Goal: Transaction & Acquisition: Purchase product/service

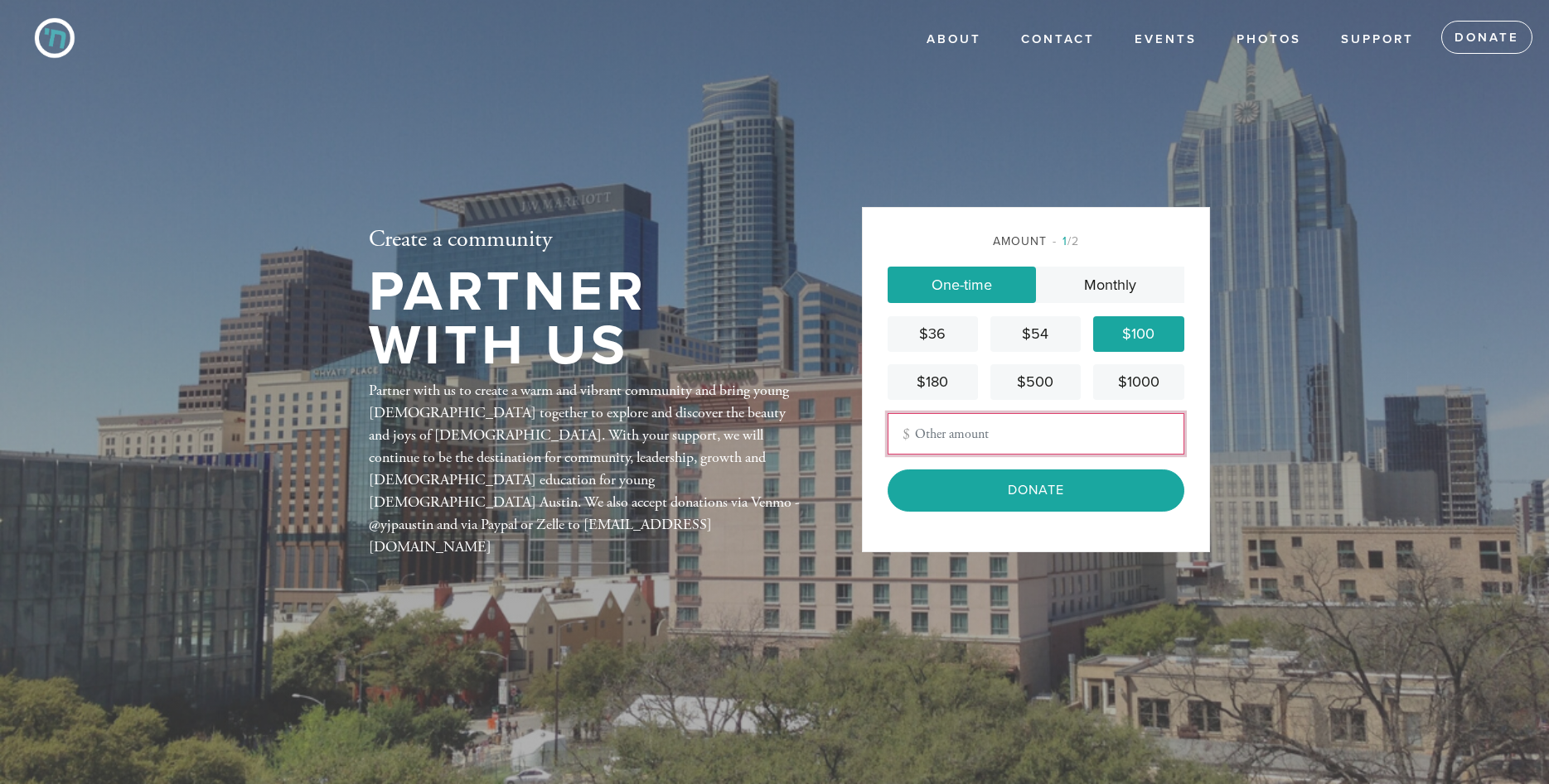
click at [996, 433] on input "Other Amount" at bounding box center [1036, 434] width 297 height 41
click at [971, 430] on input "Other Amount" at bounding box center [1036, 434] width 297 height 41
type input "u"
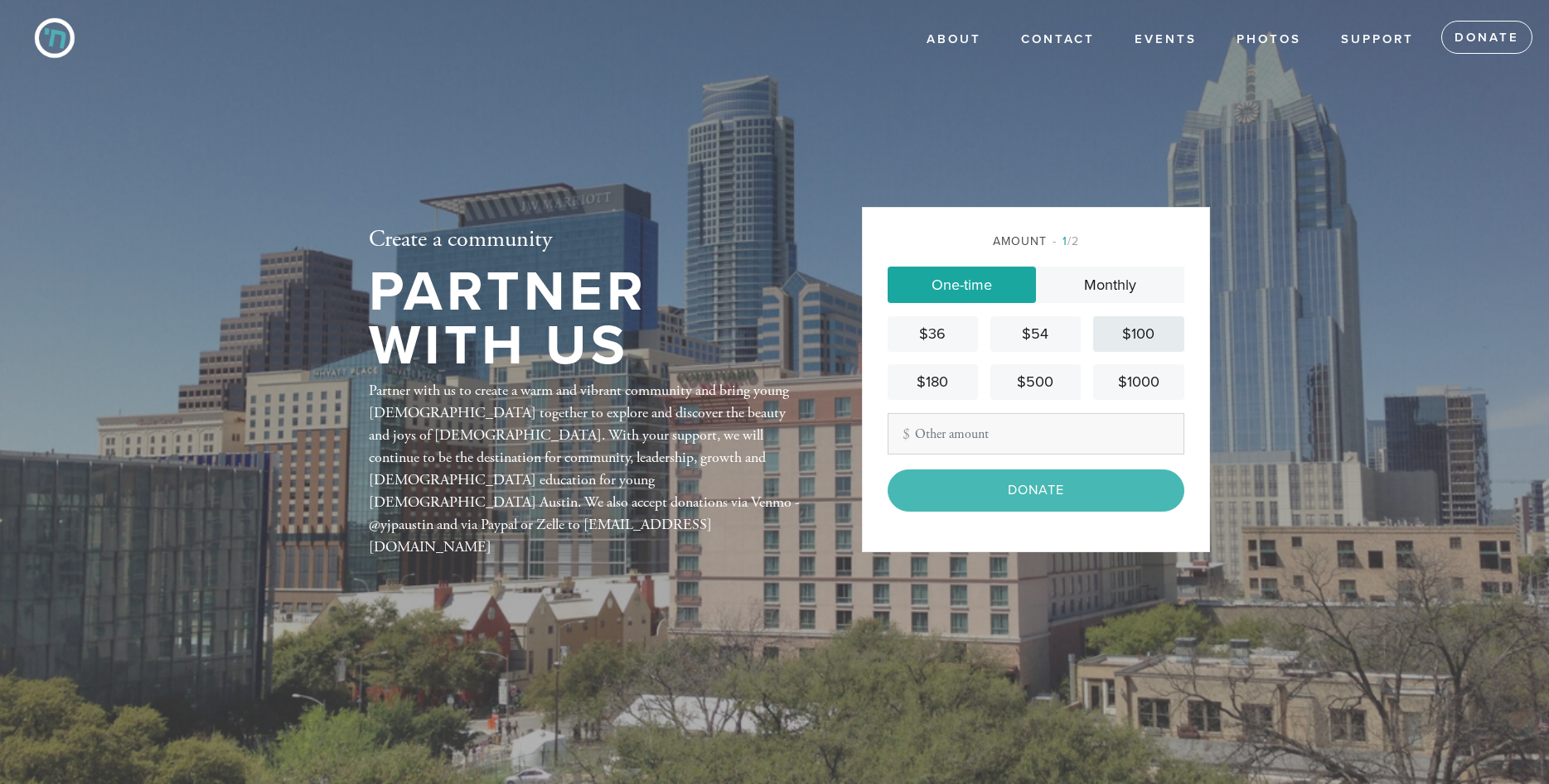
click at [1154, 333] on div "$100" at bounding box center [1139, 334] width 77 height 23
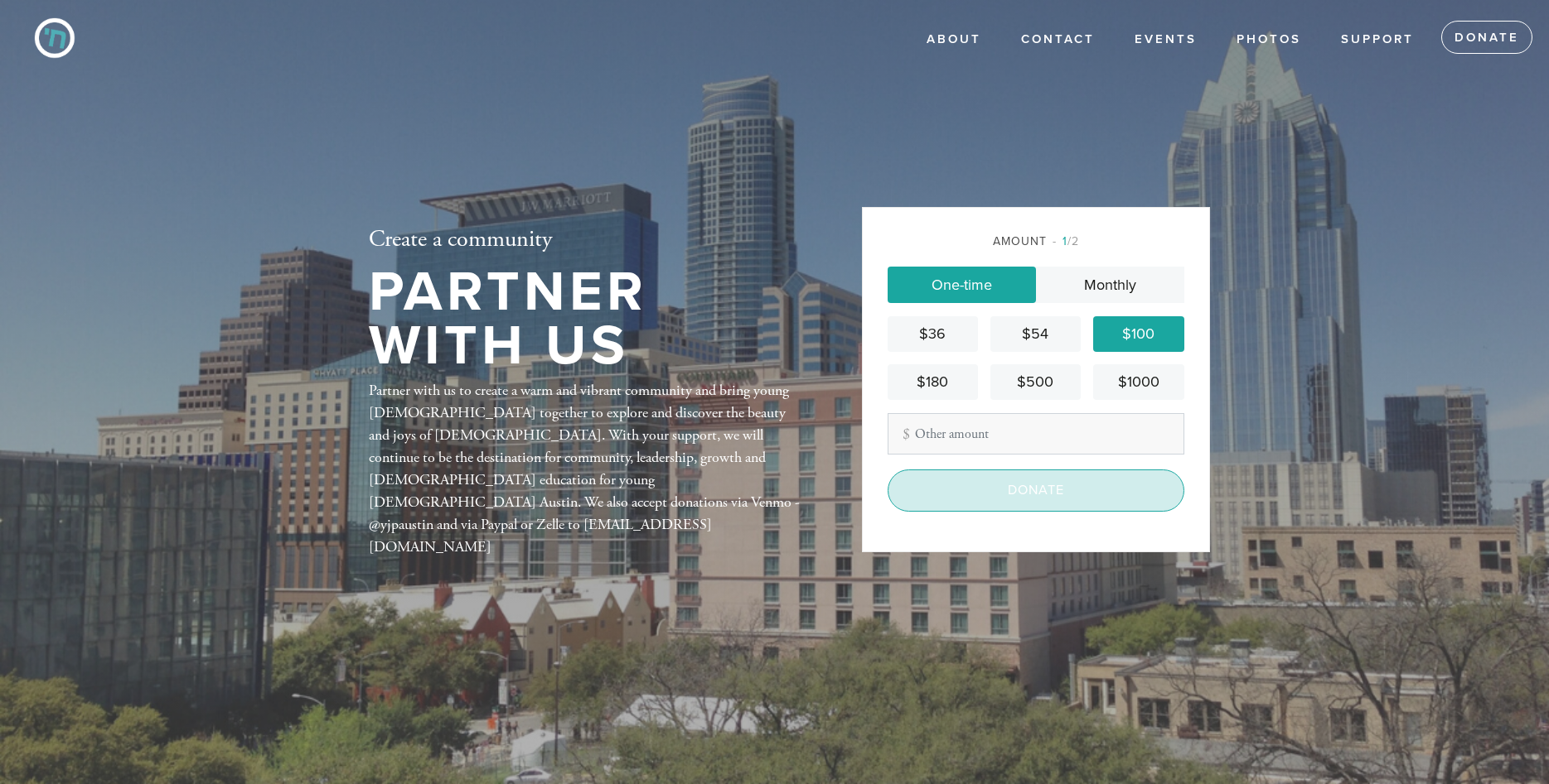
click at [1046, 496] on input "Donate" at bounding box center [1036, 490] width 297 height 41
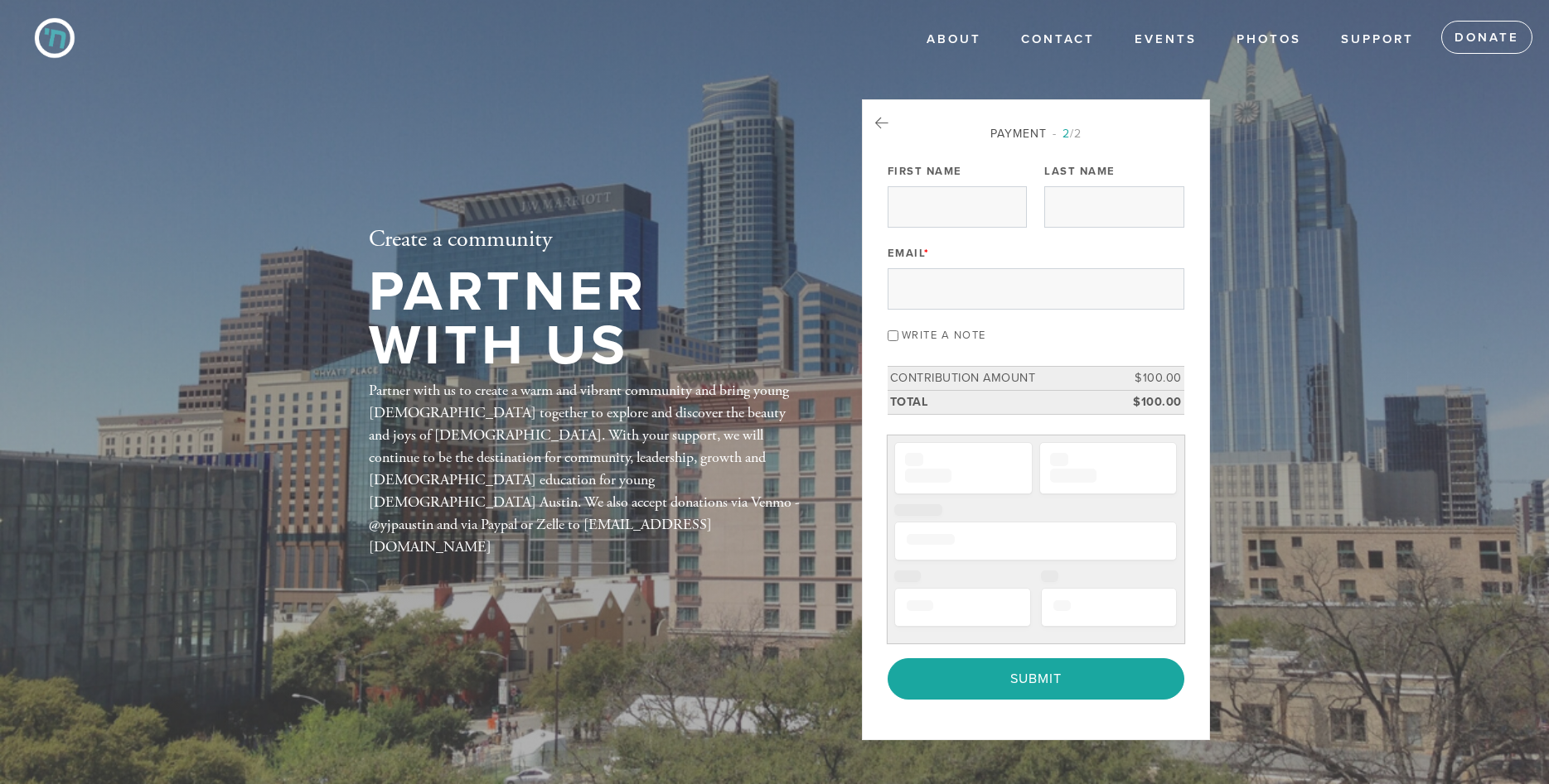
click at [963, 254] on div "Email *" at bounding box center [1036, 275] width 297 height 69
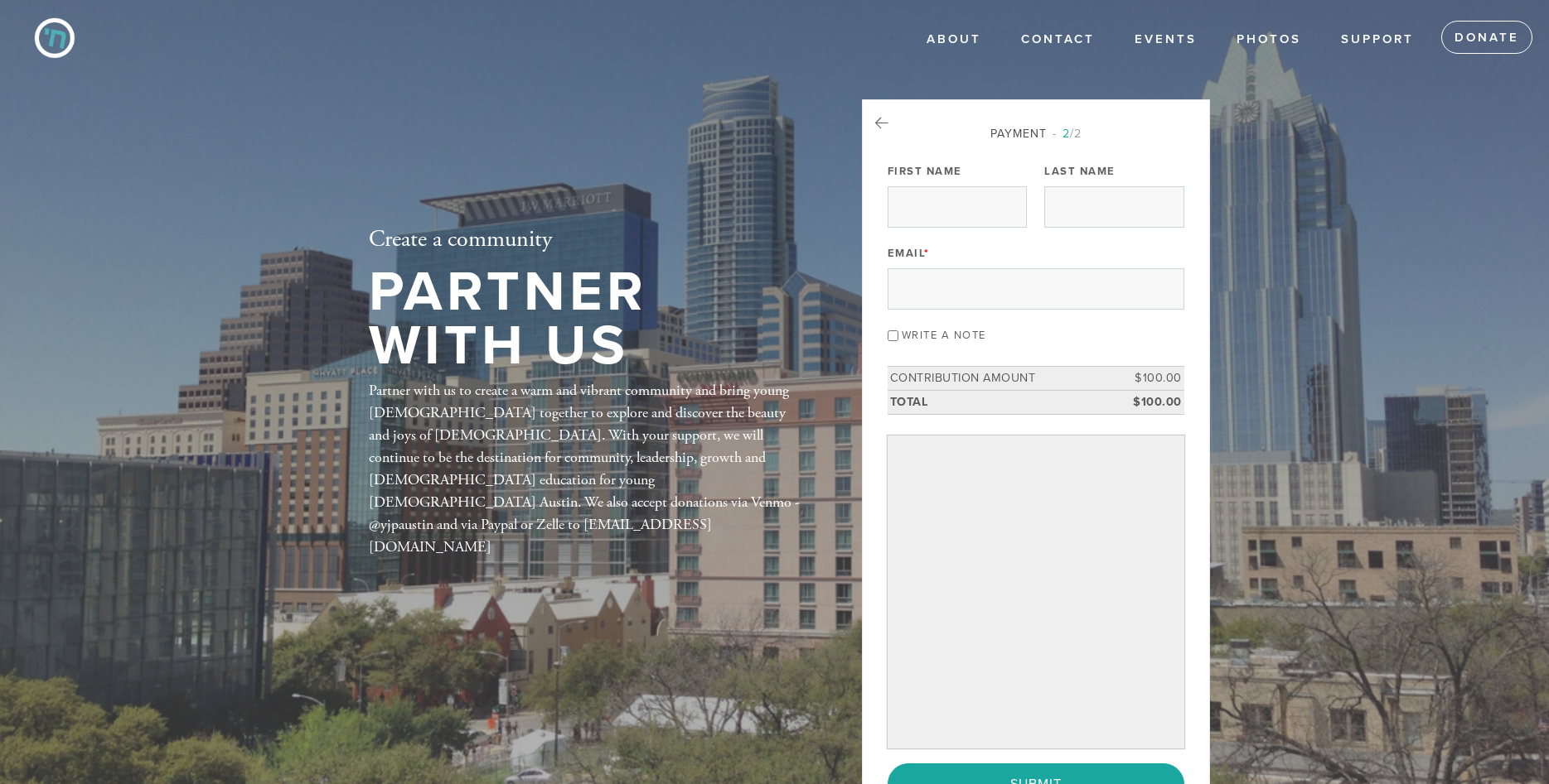
click at [953, 249] on div "Email *" at bounding box center [1036, 275] width 297 height 69
click at [939, 186] on div "First Name" at bounding box center [957, 192] width 139 height 69
click at [933, 205] on input "First Name" at bounding box center [957, 208] width 139 height 41
type input "Itamar"
type input "Shapira"
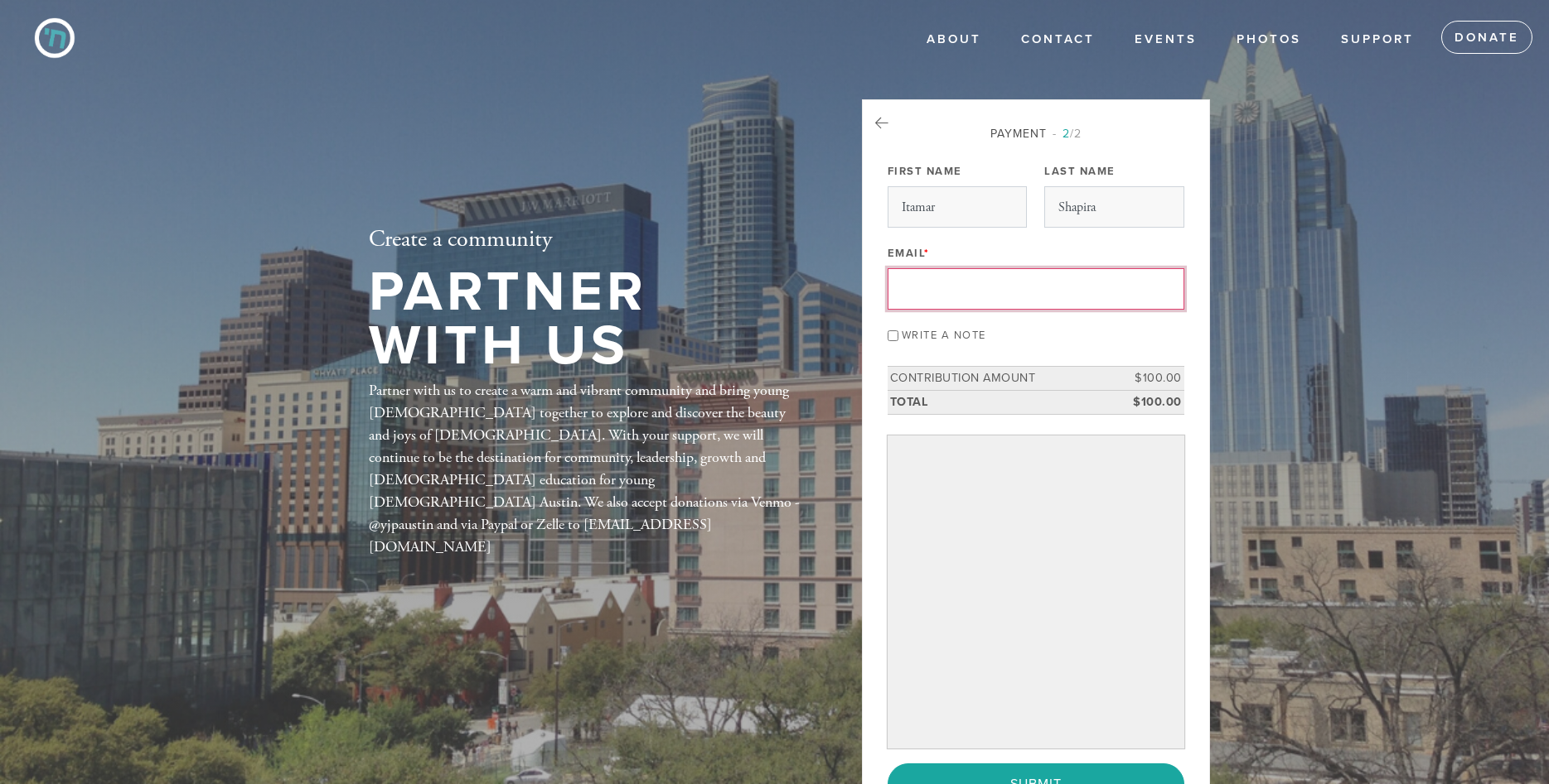
type input "[EMAIL_ADDRESS][DOMAIN_NAME]"
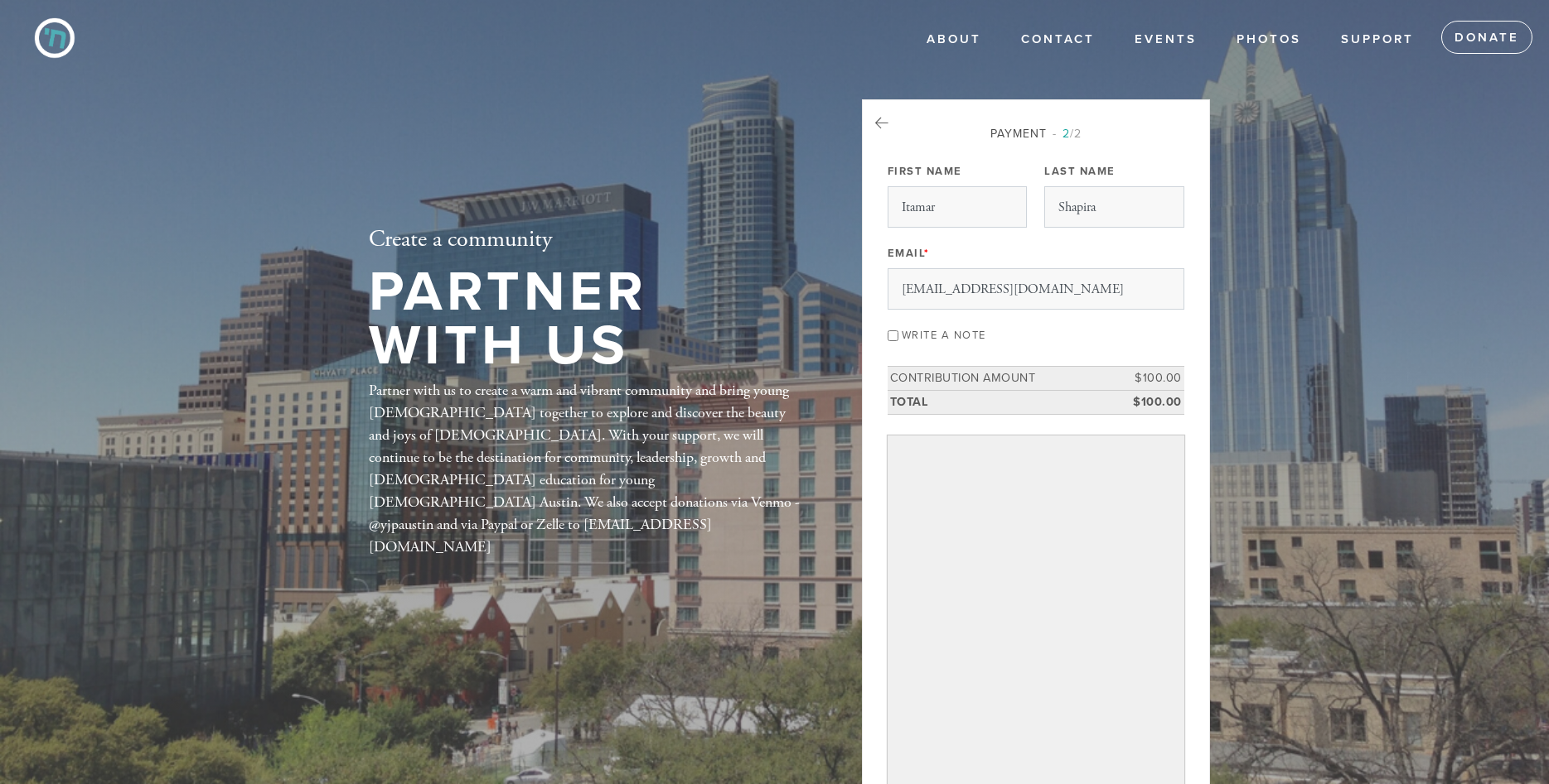
scroll to position [334, 0]
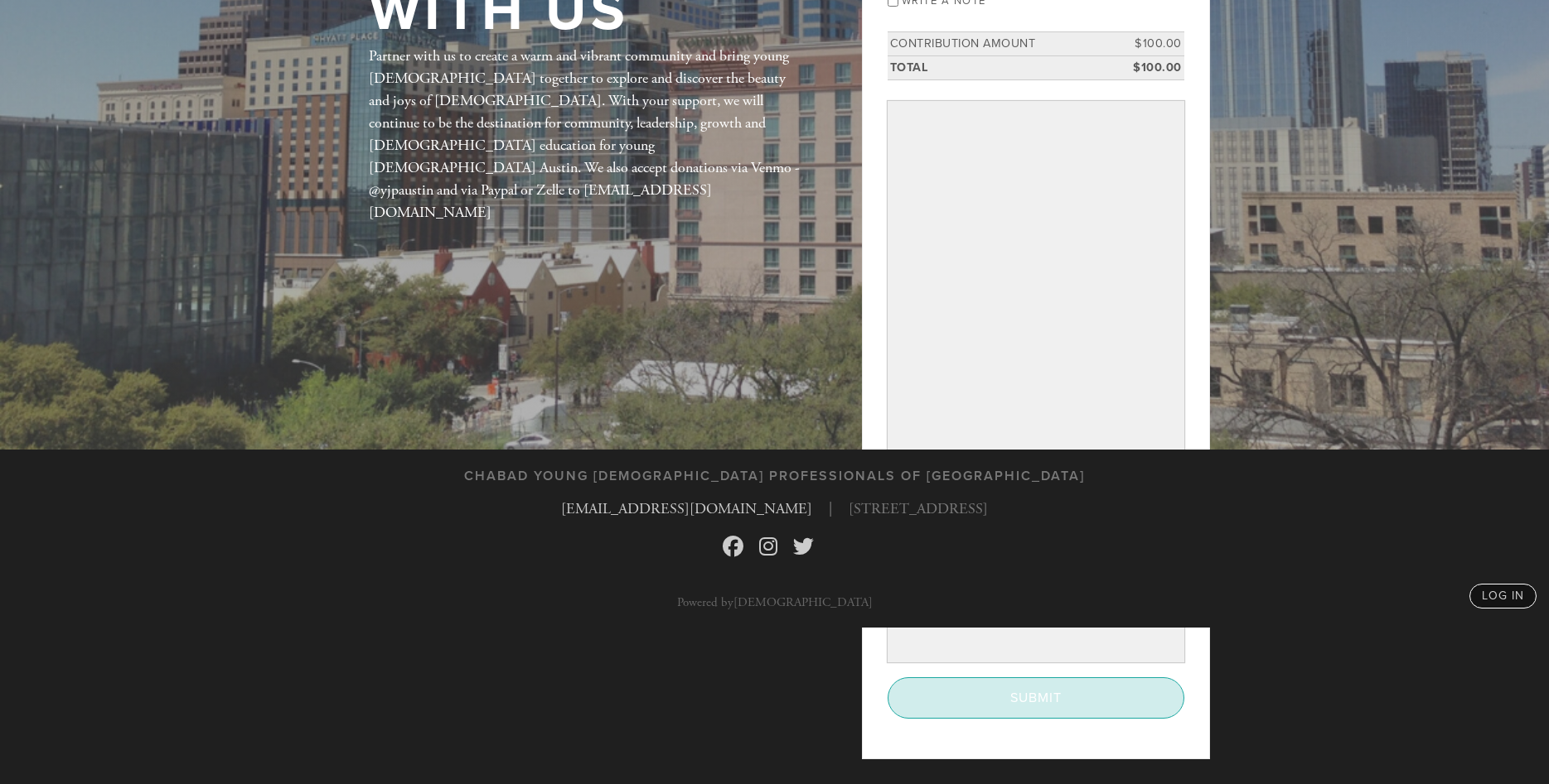
click at [990, 715] on input "Submit" at bounding box center [1036, 699] width 297 height 41
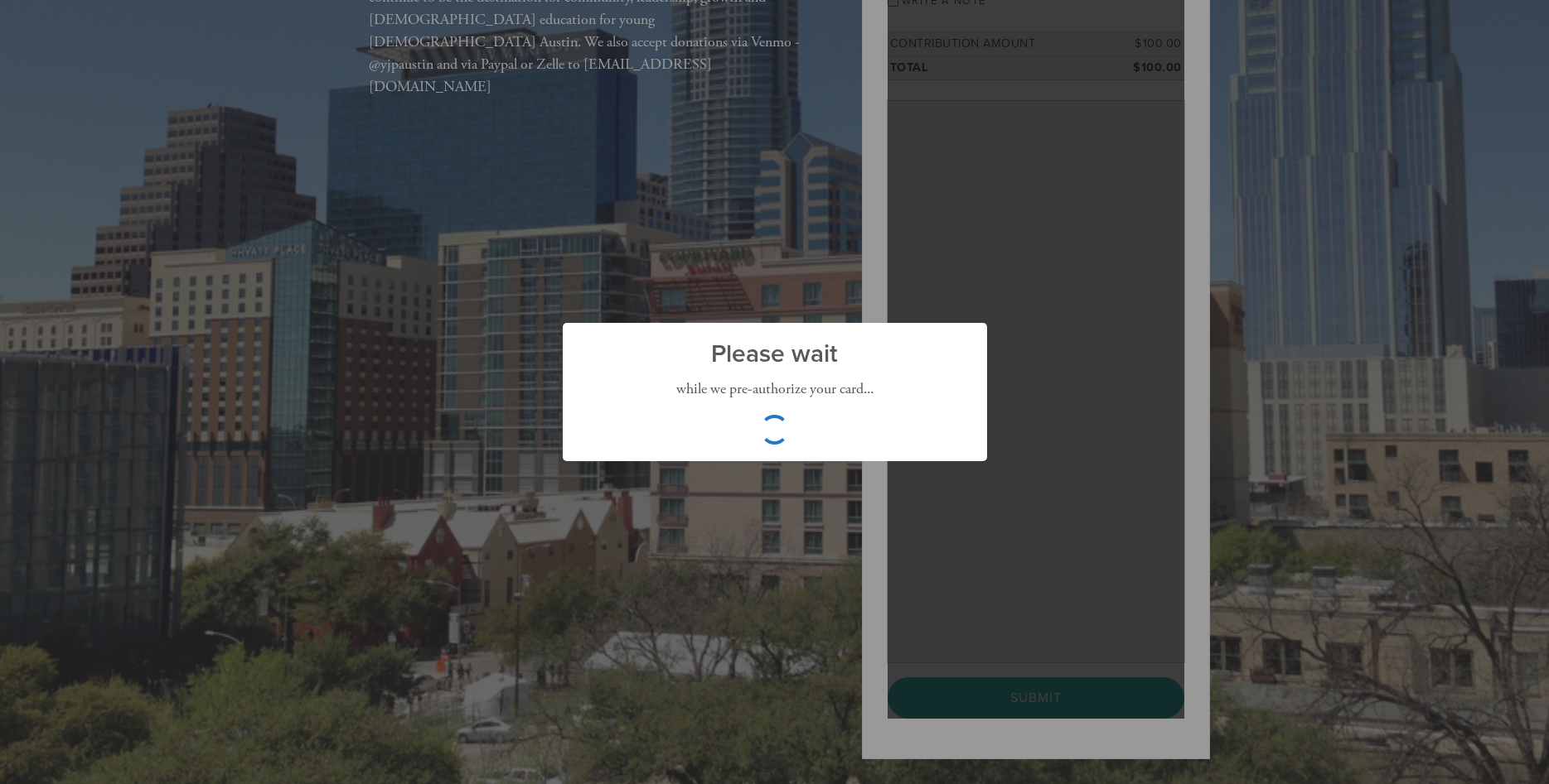
click at [954, 579] on div "Please wait × while we pre-authorize your card... OK No Cancel" at bounding box center [774, 392] width 1549 height 784
click at [960, 581] on div "Please wait × while we pre-authorize your card... OK No Cancel" at bounding box center [774, 392] width 1549 height 784
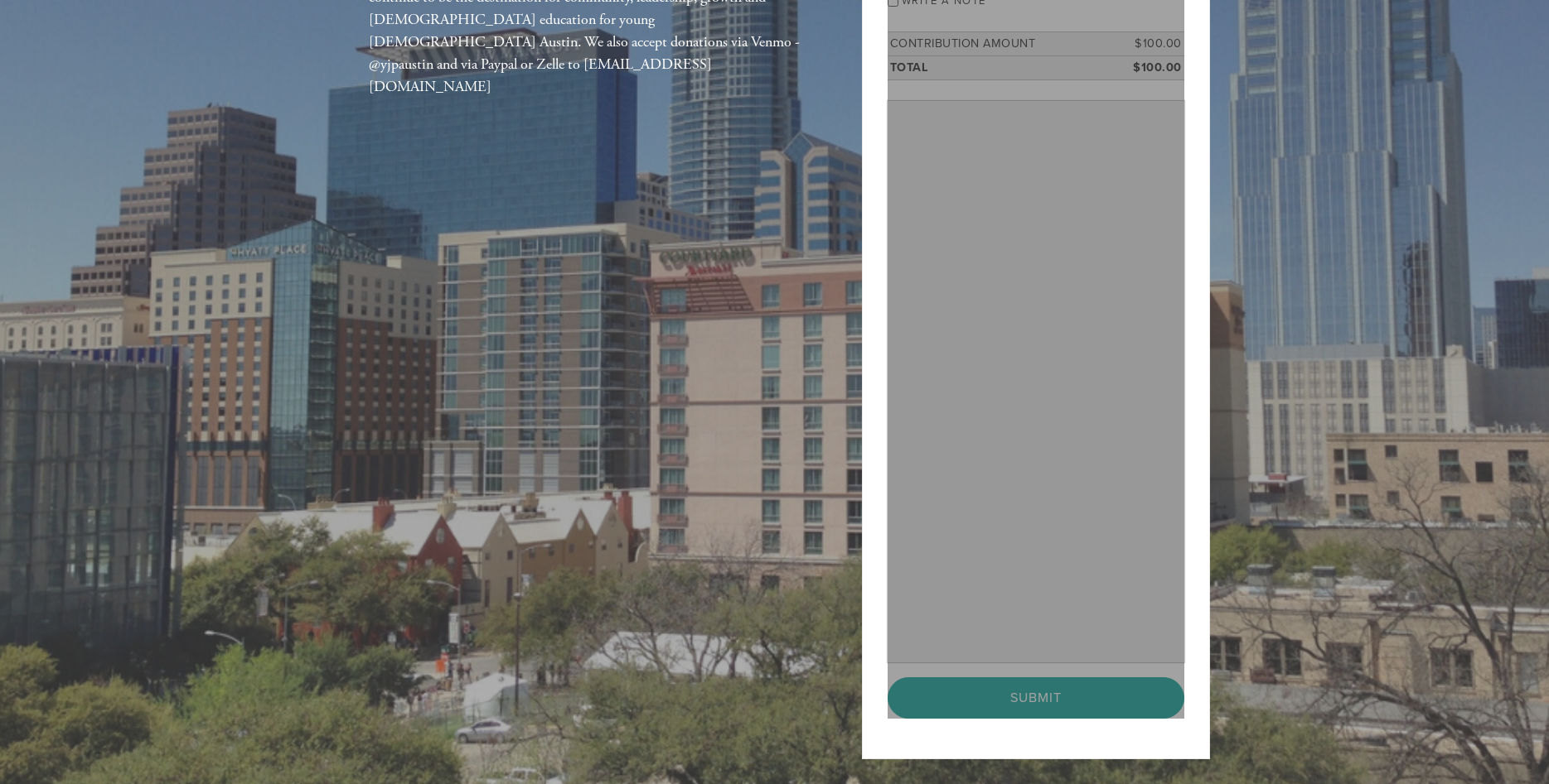
drag, startPoint x: 714, startPoint y: 302, endPoint x: 686, endPoint y: 284, distance: 33.3
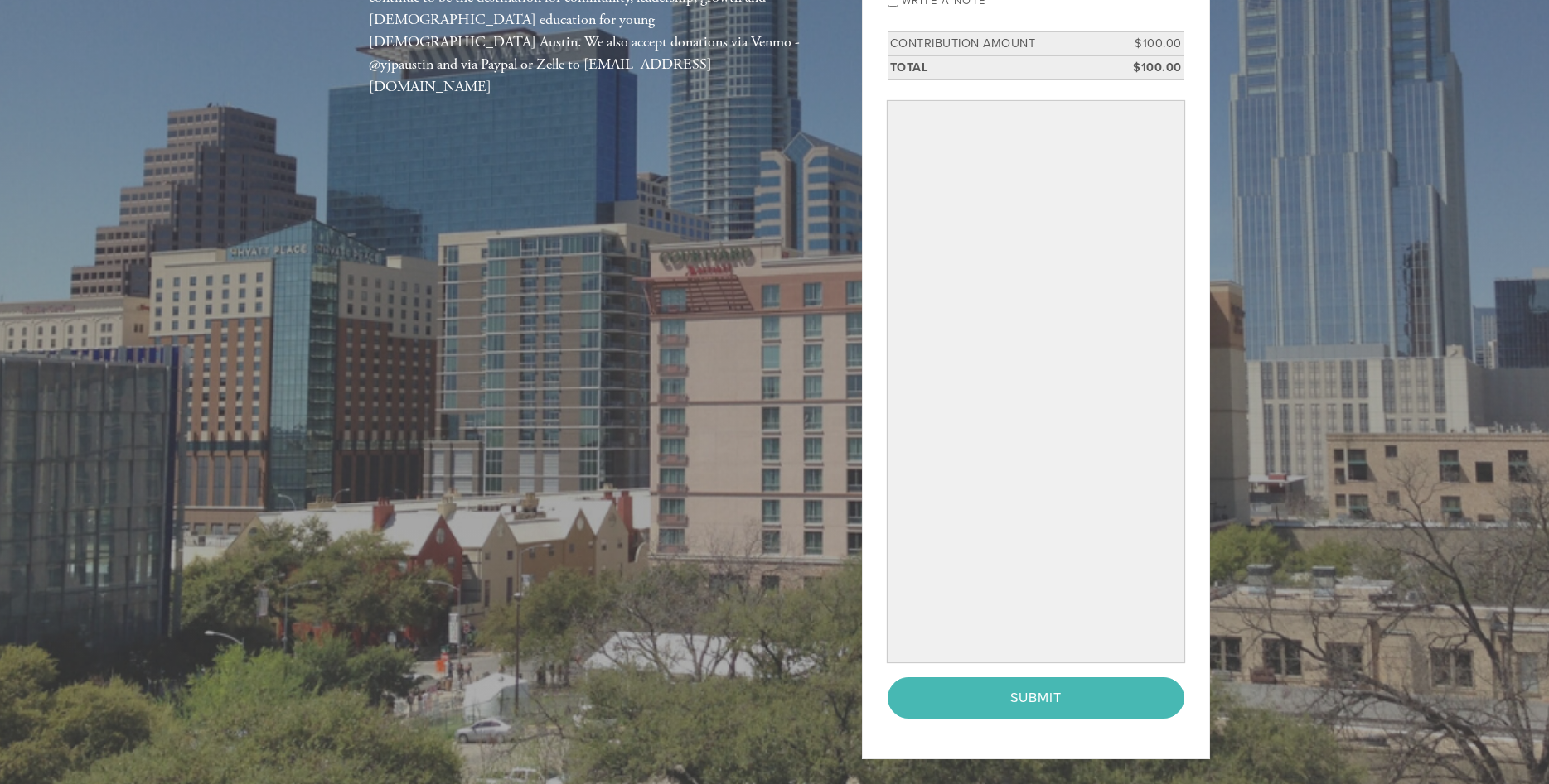
drag, startPoint x: 590, startPoint y: 249, endPoint x: 766, endPoint y: 435, distance: 256.1
click at [589, 252] on div "Create a community Partner with Us Partner with us to create a warm and vibrant…" at bounding box center [774, 274] width 895 height 1020
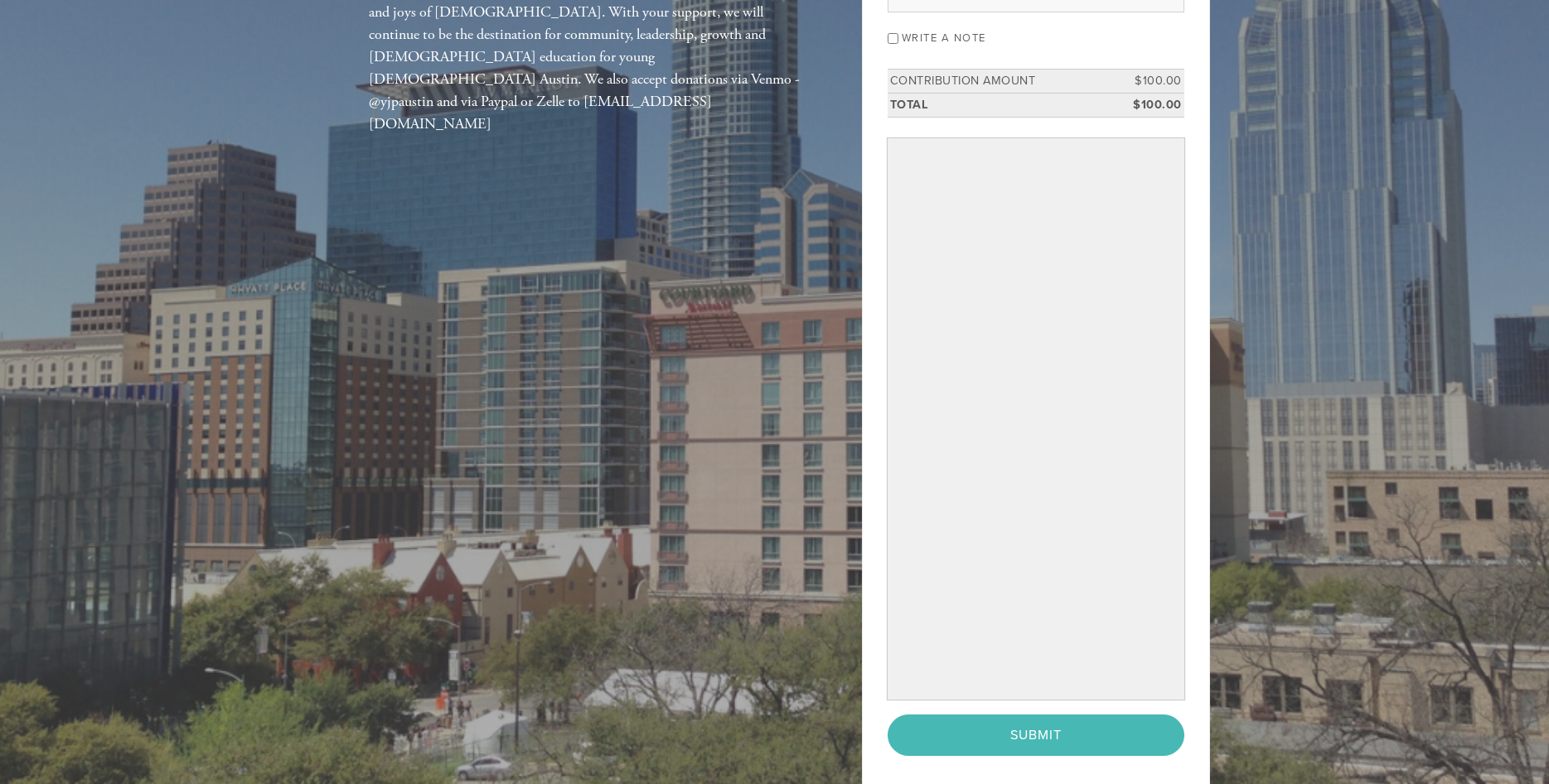
scroll to position [338, 0]
